Goal: Task Accomplishment & Management: Manage account settings

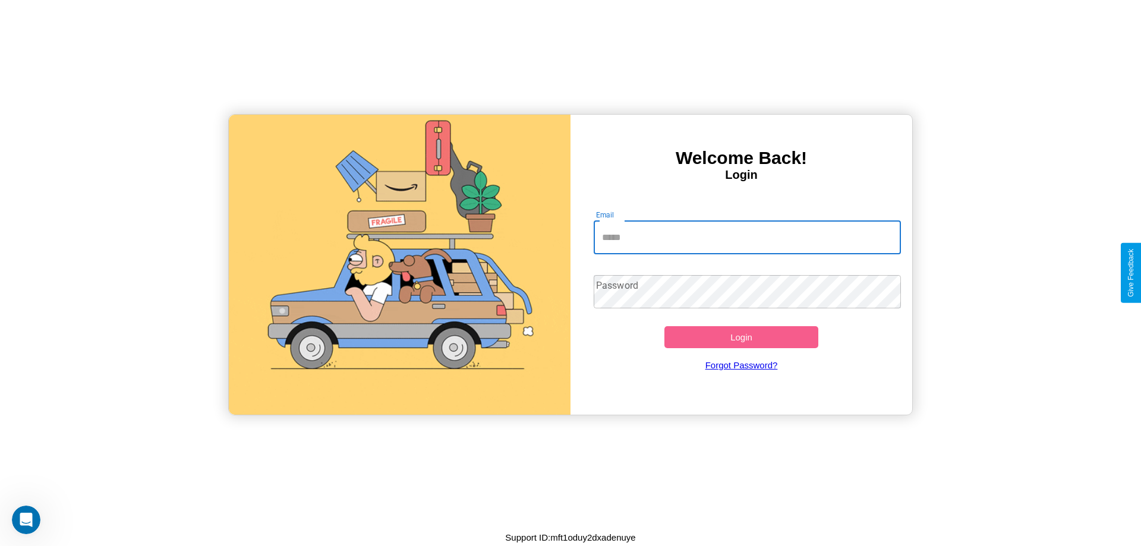
click at [747, 237] on input "Email" at bounding box center [748, 237] width 308 height 33
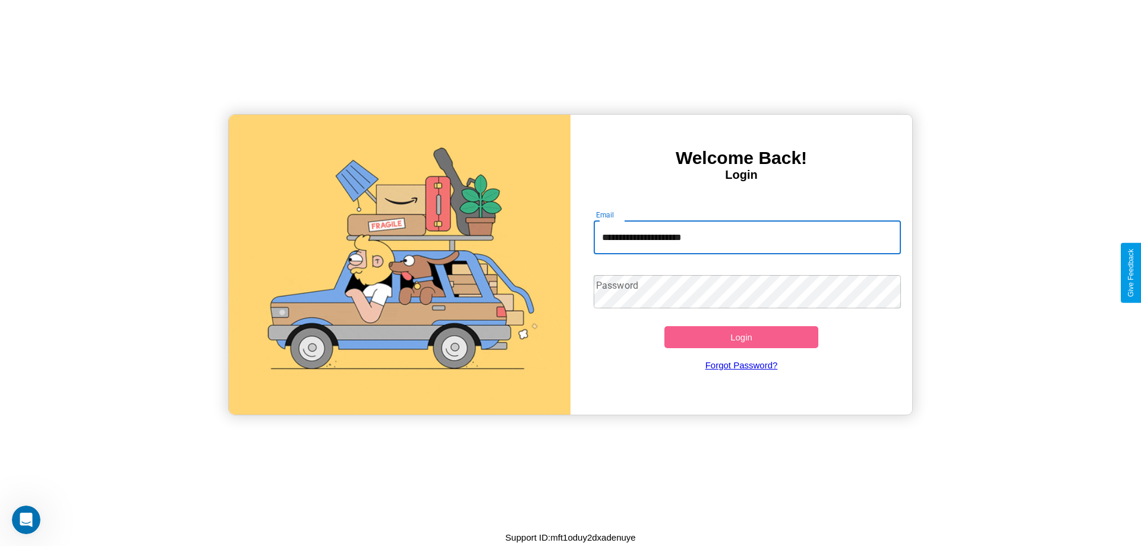
type input "**********"
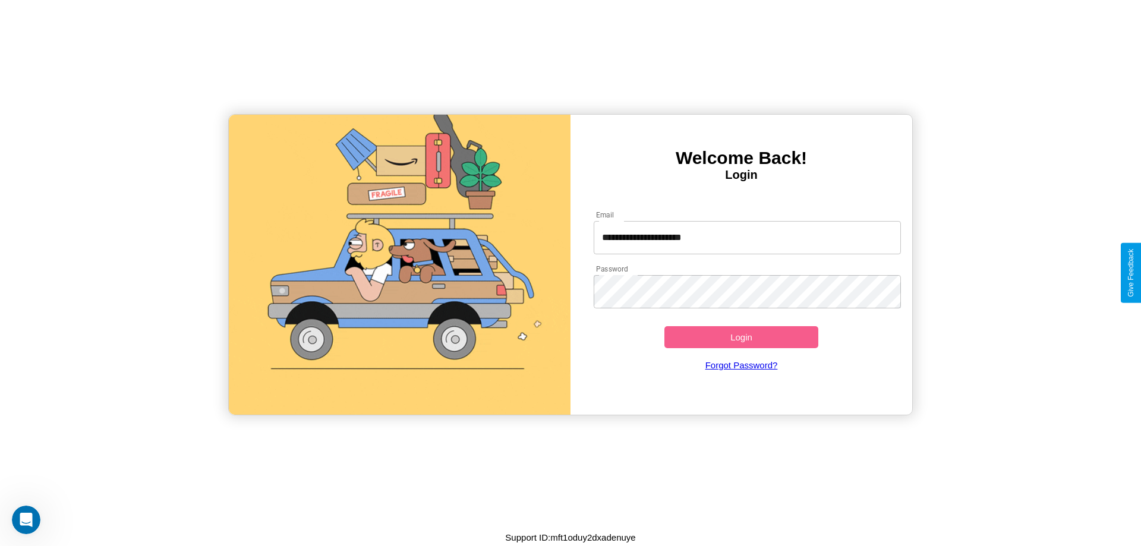
click at [741, 337] on button "Login" at bounding box center [742, 337] width 154 height 22
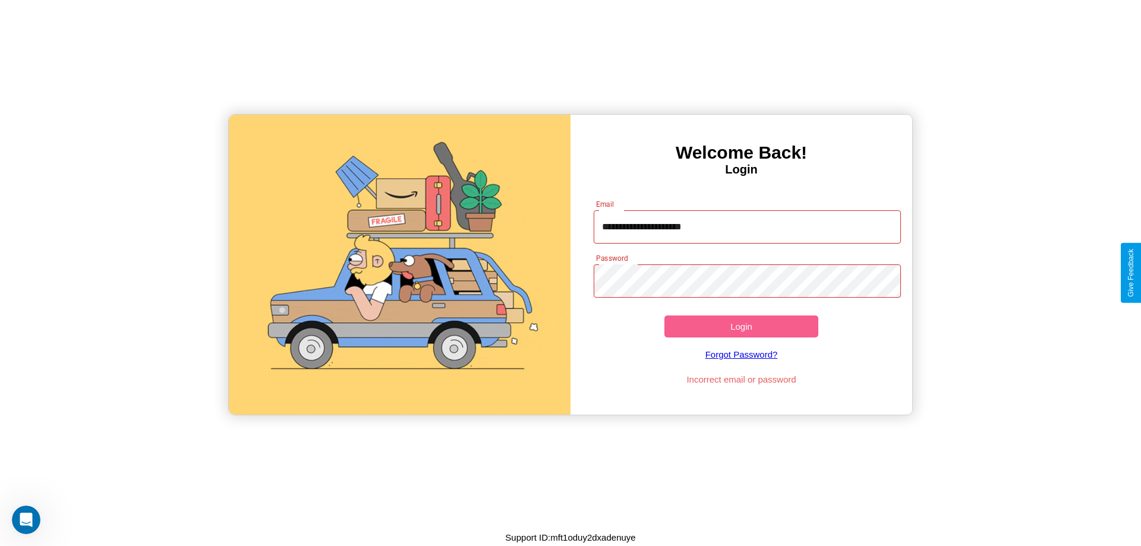
click at [741, 326] on button "Login" at bounding box center [742, 327] width 154 height 22
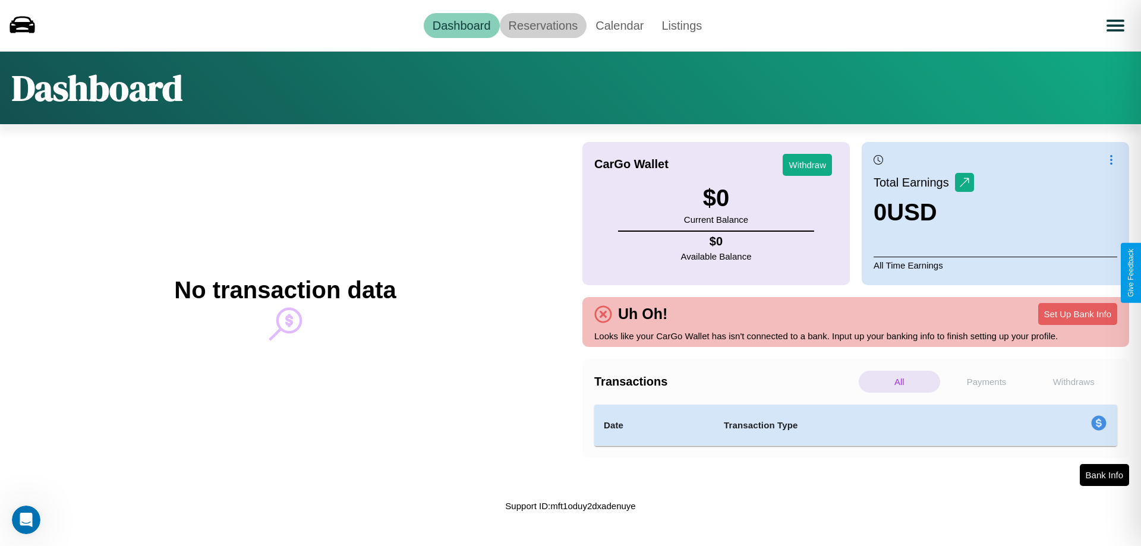
click at [543, 25] on link "Reservations" at bounding box center [543, 25] width 87 height 25
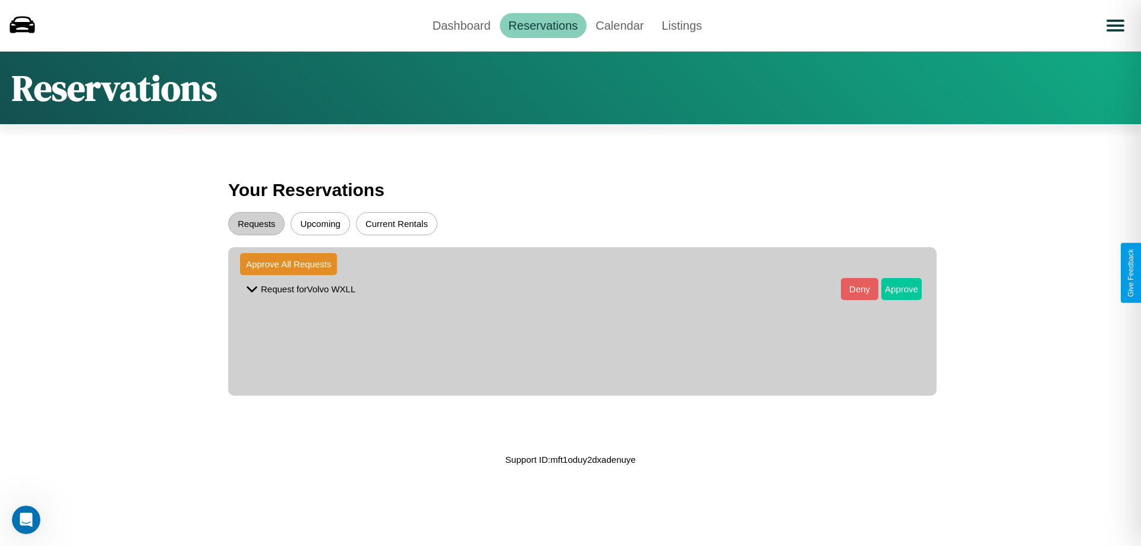
click at [893, 289] on button "Approve" at bounding box center [902, 289] width 40 height 22
